Goal: Navigation & Orientation: Find specific page/section

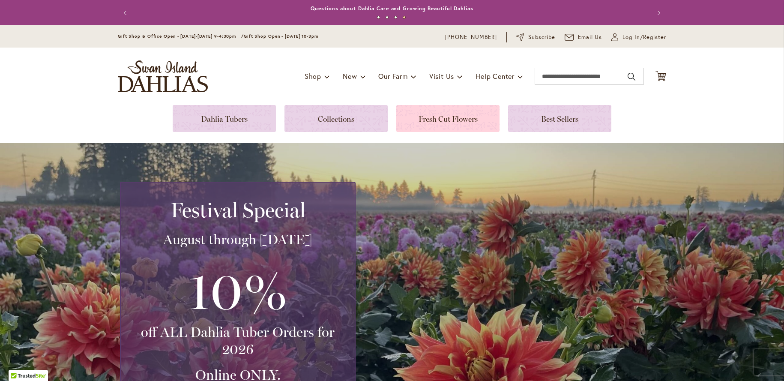
click at [426, 118] on link at bounding box center [447, 118] width 103 height 27
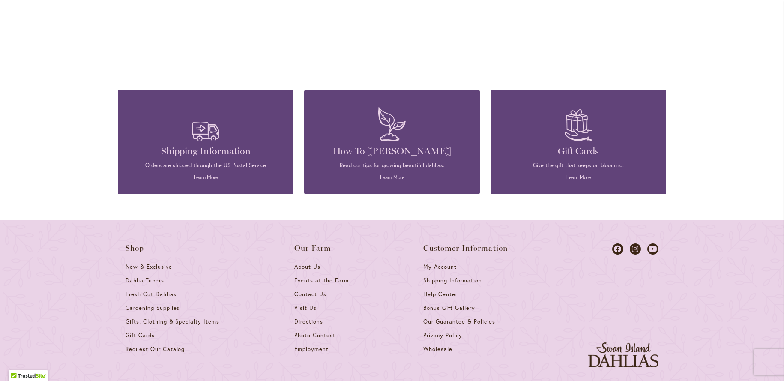
scroll to position [926, 0]
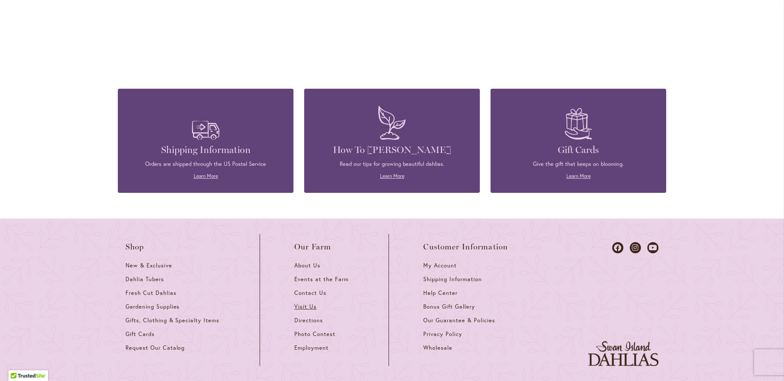
click at [300, 303] on span "Visit Us" at bounding box center [305, 306] width 22 height 7
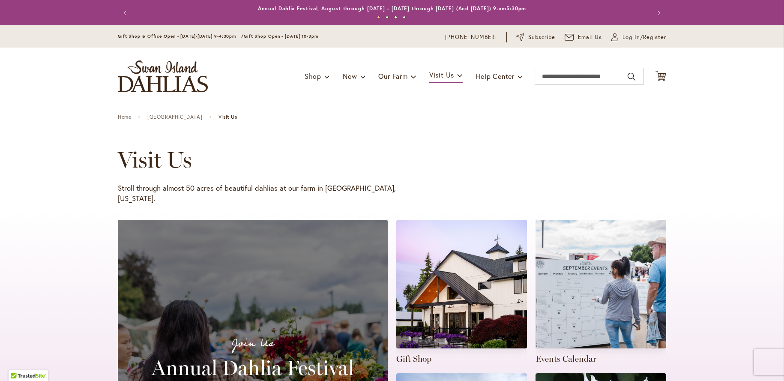
scroll to position [3, 0]
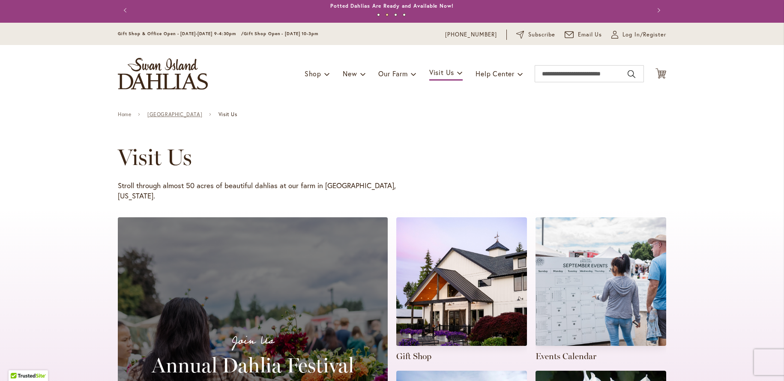
click at [167, 114] on link "Swan Island Dahlias Farm" at bounding box center [174, 114] width 55 height 6
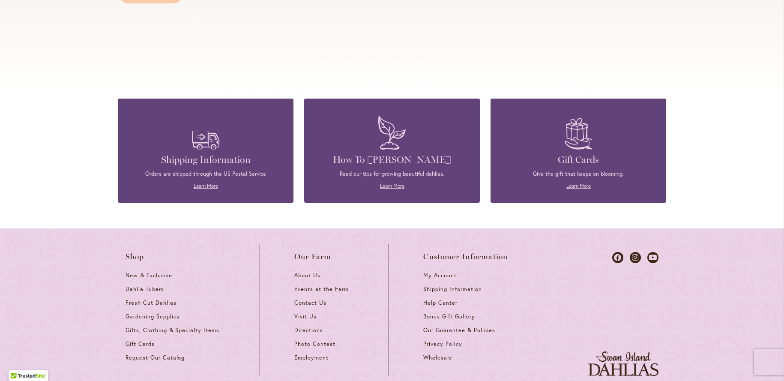
scroll to position [1028, 0]
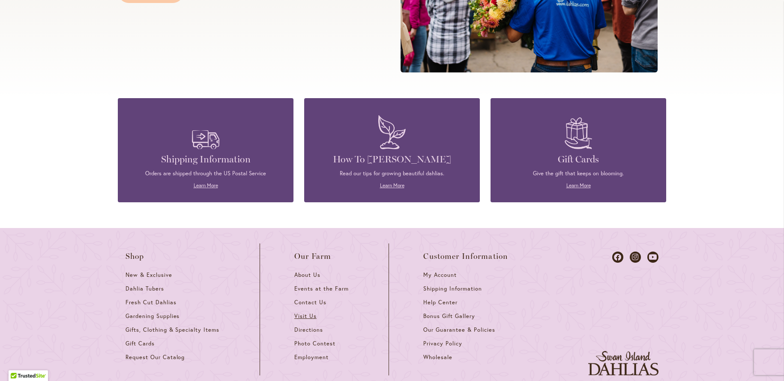
click at [299, 317] on span "Visit Us" at bounding box center [305, 315] width 22 height 7
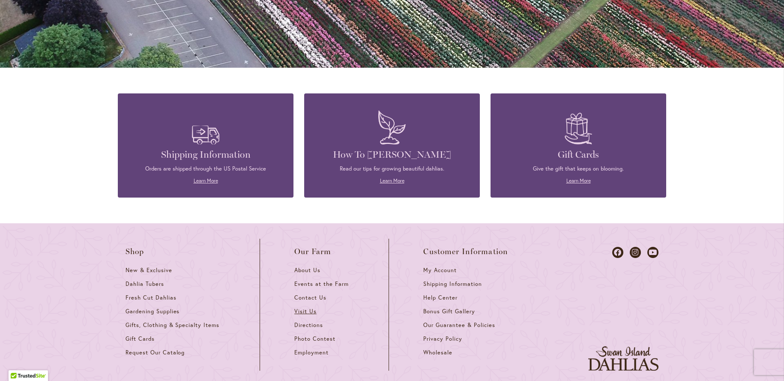
scroll to position [729, 0]
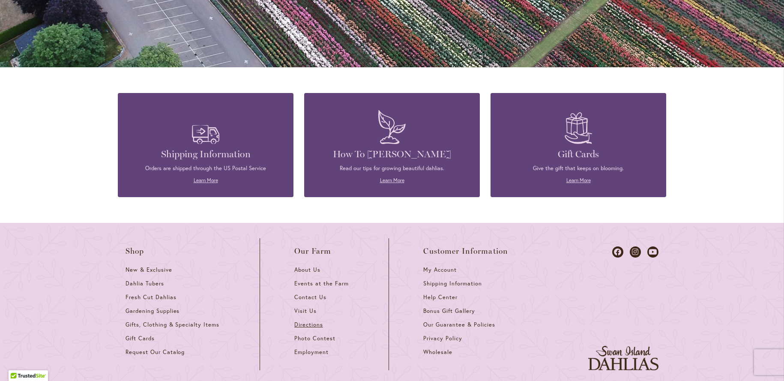
click at [297, 321] on span "Directions" at bounding box center [308, 324] width 29 height 7
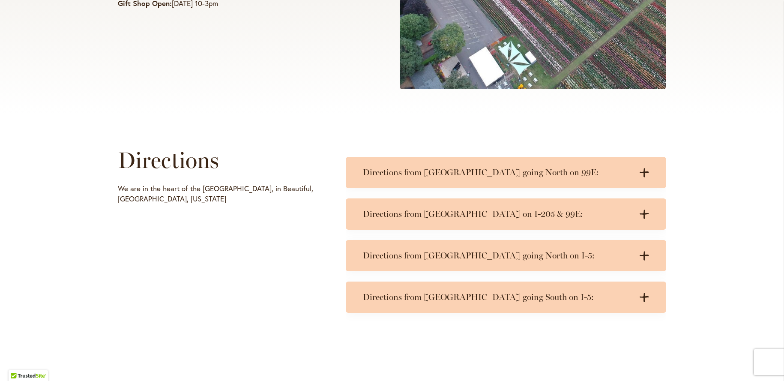
scroll to position [297, 0]
